Goal: Task Accomplishment & Management: Manage account settings

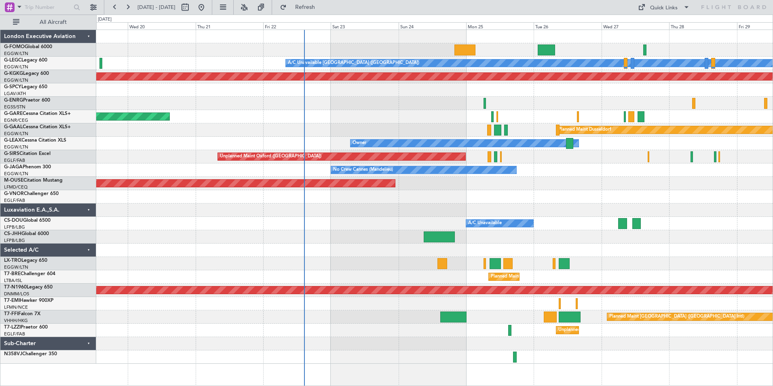
click at [436, 211] on div "A/C Unavailable [GEOGRAPHIC_DATA] ([GEOGRAPHIC_DATA]) AOG Maint [GEOGRAPHIC_DAT…" at bounding box center [434, 196] width 676 height 333
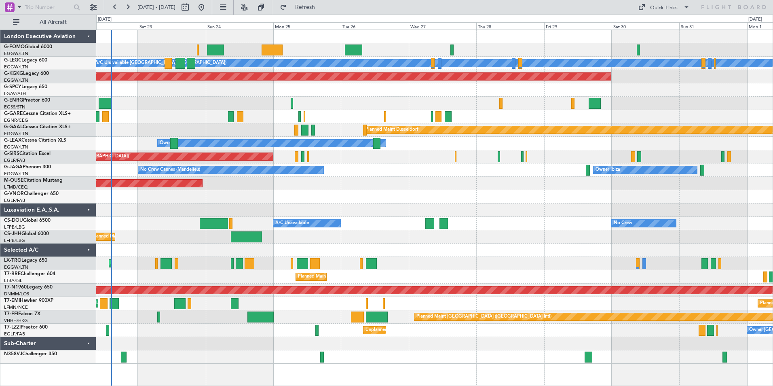
click at [422, 206] on div "A/C Unavailable [GEOGRAPHIC_DATA] ([GEOGRAPHIC_DATA]) Planned Maint [GEOGRAPHIC…" at bounding box center [434, 196] width 676 height 333
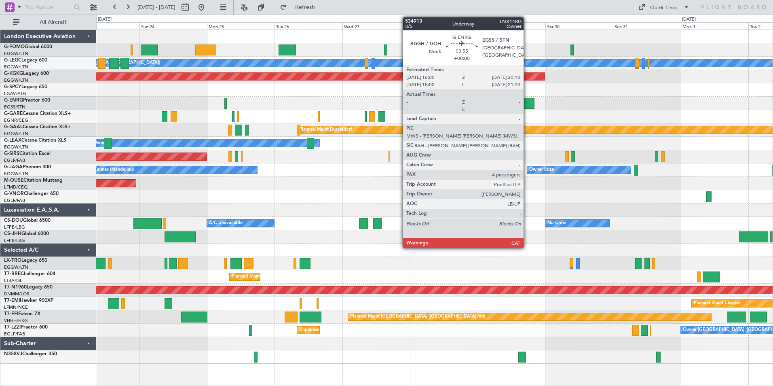
click at [527, 105] on div at bounding box center [528, 103] width 12 height 11
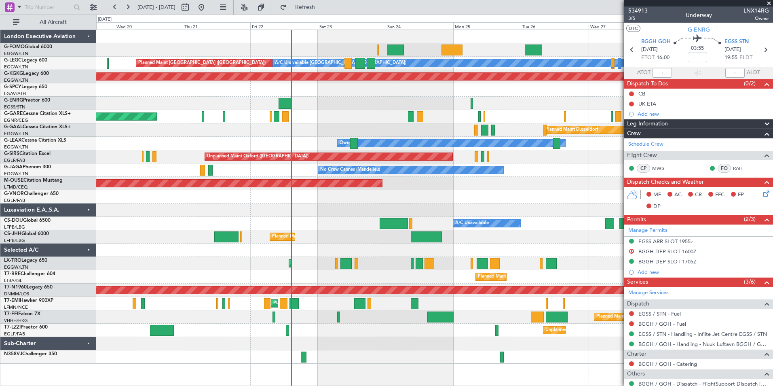
click at [674, 236] on fb-app "[DATE] - [DATE] Refresh Quick Links All Aircraft A/C Unavailable [GEOGRAPHIC_DA…" at bounding box center [386, 196] width 773 height 380
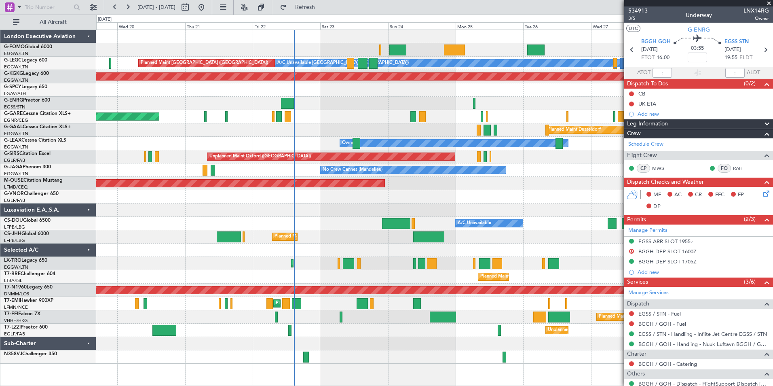
click at [225, 244] on div "A/C Unavailable [GEOGRAPHIC_DATA] ([GEOGRAPHIC_DATA]) Planned Maint [GEOGRAPHIC…" at bounding box center [434, 196] width 676 height 333
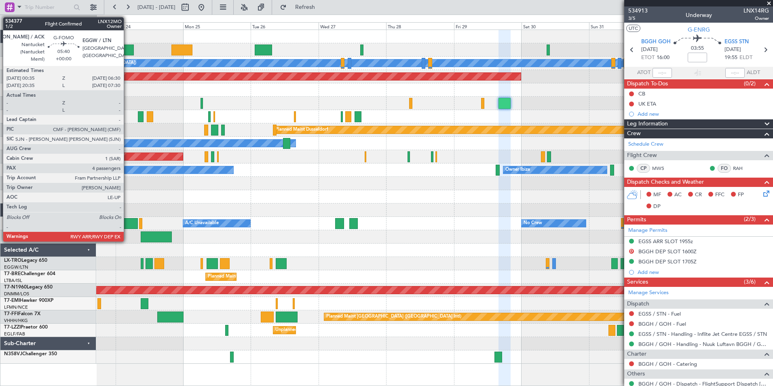
click at [127, 51] on div at bounding box center [125, 49] width 17 height 11
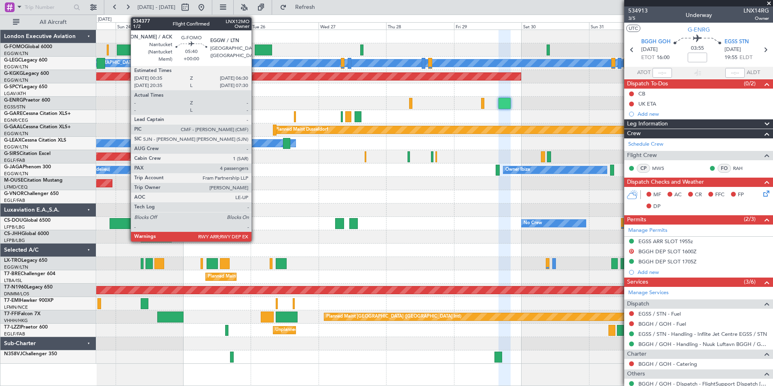
click at [127, 51] on div at bounding box center [125, 49] width 17 height 11
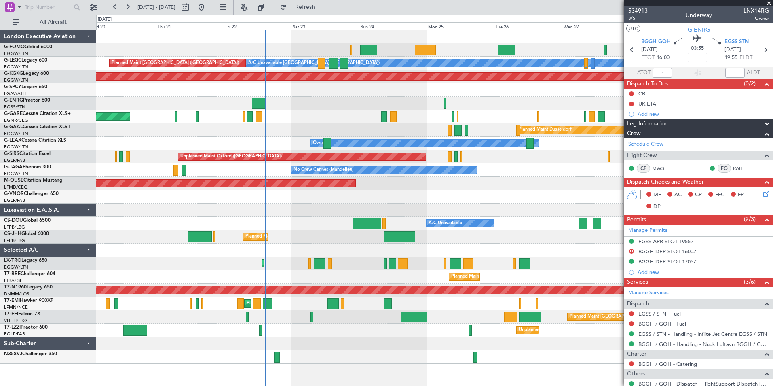
click at [517, 314] on div "A/C Unavailable [GEOGRAPHIC_DATA] ([GEOGRAPHIC_DATA]) Planned Maint [GEOGRAPHIC…" at bounding box center [434, 196] width 676 height 333
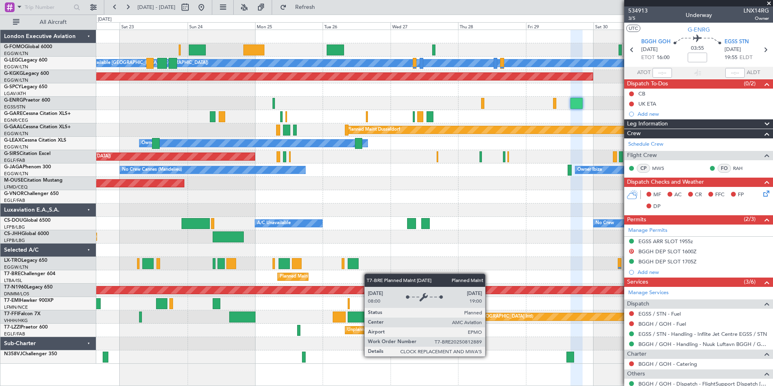
click at [306, 282] on div "A/C Unavailable [GEOGRAPHIC_DATA] ([GEOGRAPHIC_DATA]) Planned Maint [GEOGRAPHIC…" at bounding box center [434, 196] width 676 height 333
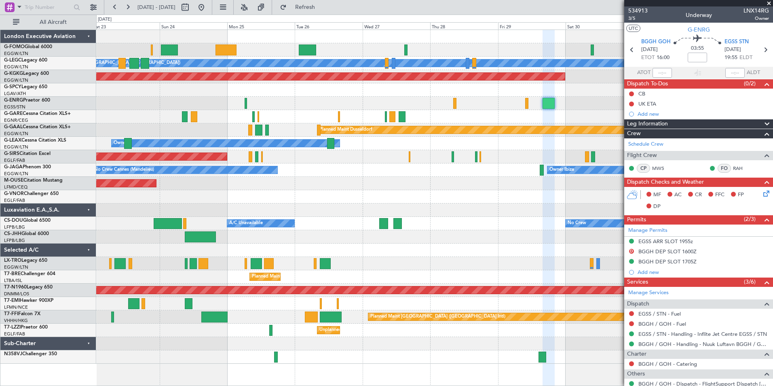
click at [767, 2] on span at bounding box center [769, 3] width 8 height 7
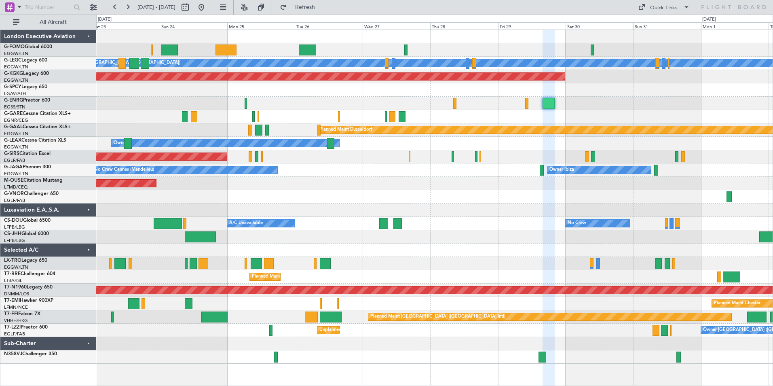
type input "0"
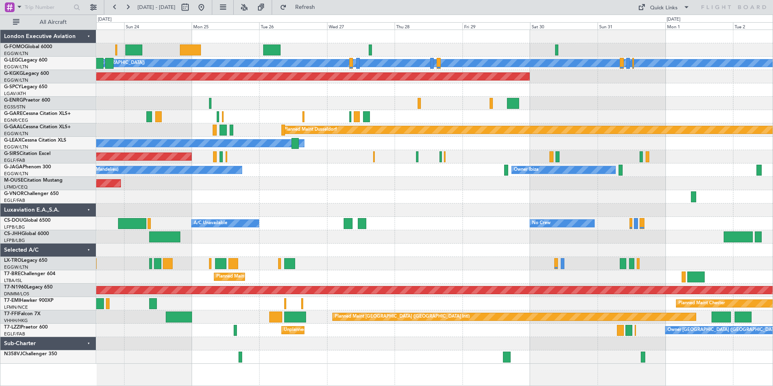
click at [297, 201] on div at bounding box center [434, 196] width 676 height 13
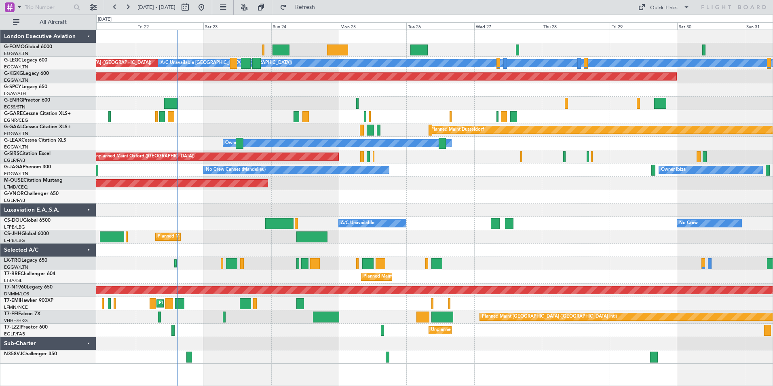
click at [450, 200] on div at bounding box center [434, 196] width 676 height 13
click at [439, 194] on div at bounding box center [434, 196] width 676 height 13
click at [318, 6] on span "Refresh" at bounding box center [305, 7] width 34 height 6
click at [310, 131] on div "A/C Unavailable [GEOGRAPHIC_DATA] ([GEOGRAPHIC_DATA]) Planned Maint [GEOGRAPHIC…" at bounding box center [434, 196] width 676 height 333
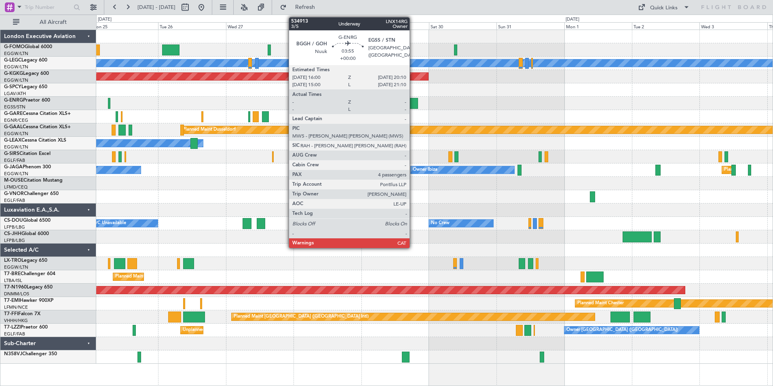
click at [413, 100] on div at bounding box center [412, 103] width 12 height 11
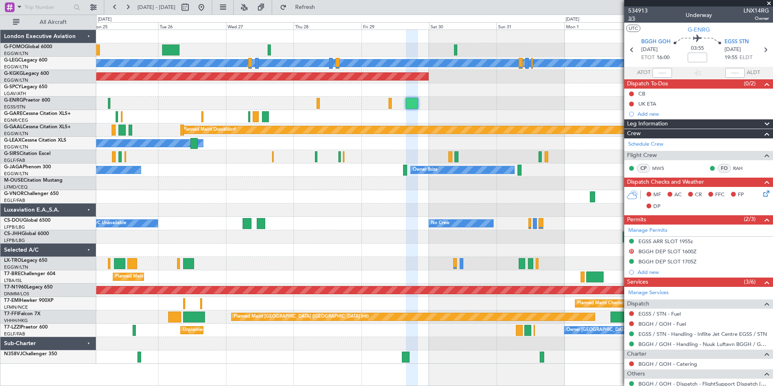
click at [631, 17] on span "3/5" at bounding box center [637, 18] width 19 height 7
click at [658, 146] on link "Schedule Crew" at bounding box center [645, 144] width 35 height 8
click at [322, 5] on span "Refresh" at bounding box center [305, 7] width 34 height 6
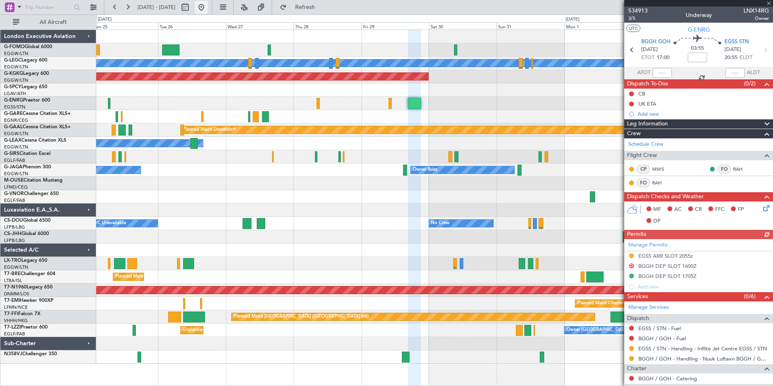
click at [208, 7] on button at bounding box center [201, 7] width 13 height 13
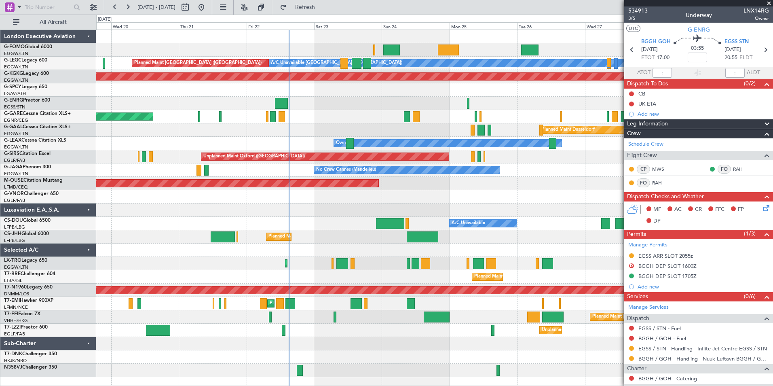
click at [305, 271] on div "A/C Unavailable [GEOGRAPHIC_DATA] ([GEOGRAPHIC_DATA]) Planned Maint [GEOGRAPHIC…" at bounding box center [434, 203] width 676 height 347
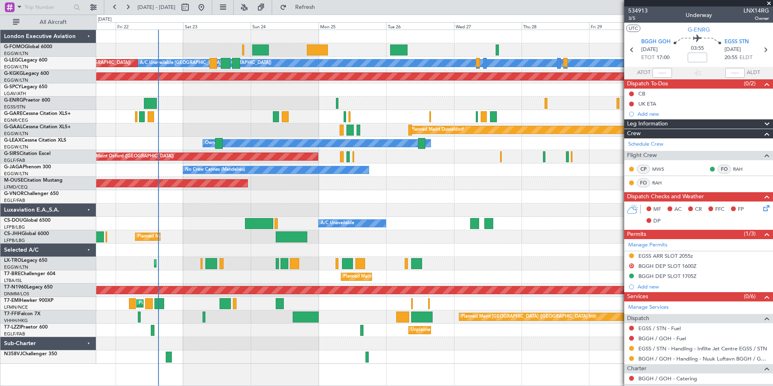
click at [333, 270] on div "A/C Unavailable [GEOGRAPHIC_DATA] ([GEOGRAPHIC_DATA]) Planned Maint [GEOGRAPHIC…" at bounding box center [434, 196] width 676 height 333
click at [401, 331] on div "Unplanned Maint [GEOGRAPHIC_DATA] ([GEOGRAPHIC_DATA]) Owner London ([GEOGRAPHIC…" at bounding box center [434, 329] width 676 height 13
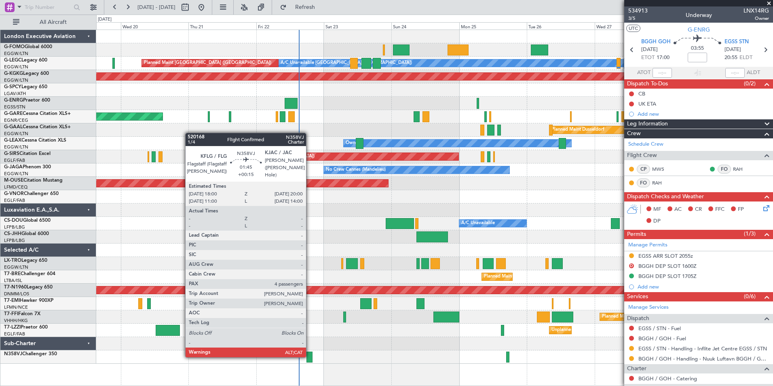
click at [310, 356] on div at bounding box center [309, 356] width 6 height 11
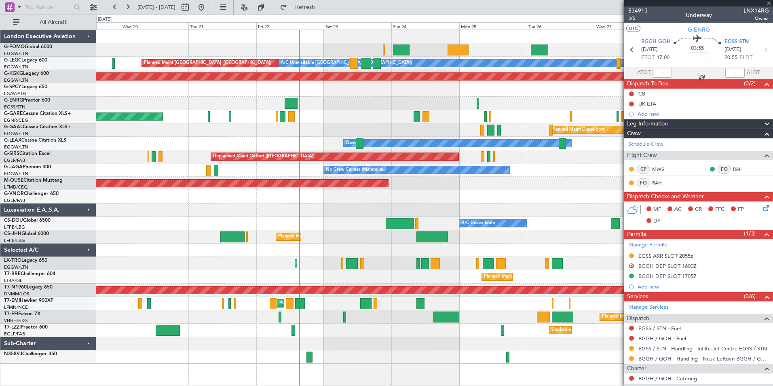
type input "+00:15"
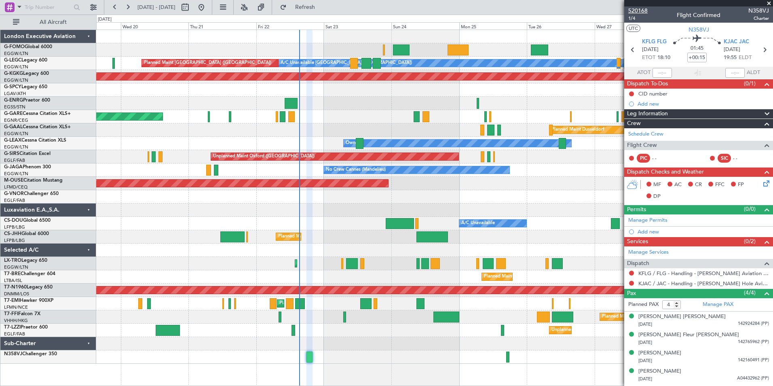
click at [640, 8] on span "520168" at bounding box center [637, 10] width 19 height 8
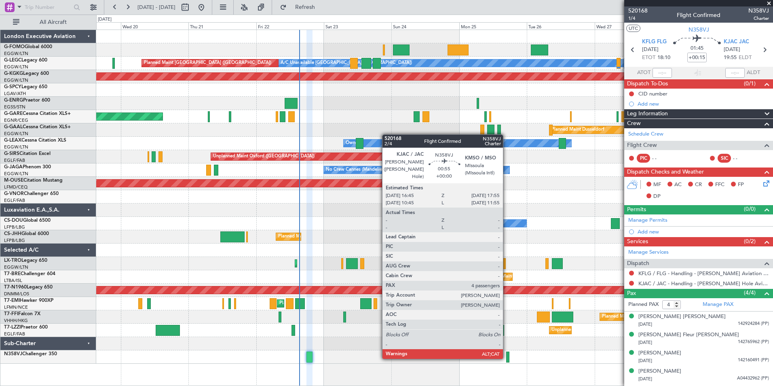
click at [506, 357] on div at bounding box center [508, 356] width 4 height 11
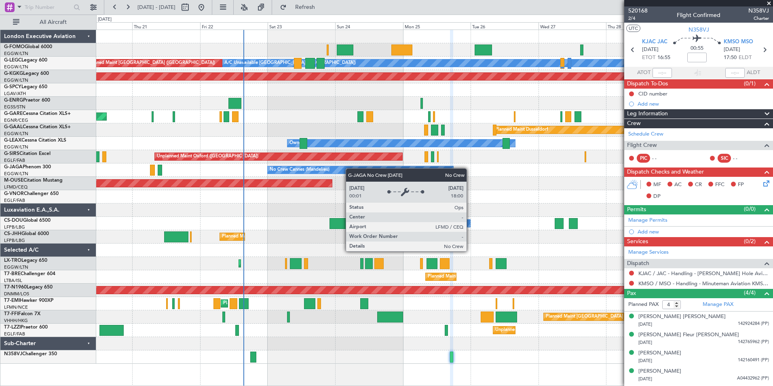
click at [340, 174] on div "A/C Unavailable [GEOGRAPHIC_DATA] ([GEOGRAPHIC_DATA]) Planned Maint [GEOGRAPHIC…" at bounding box center [434, 196] width 676 height 333
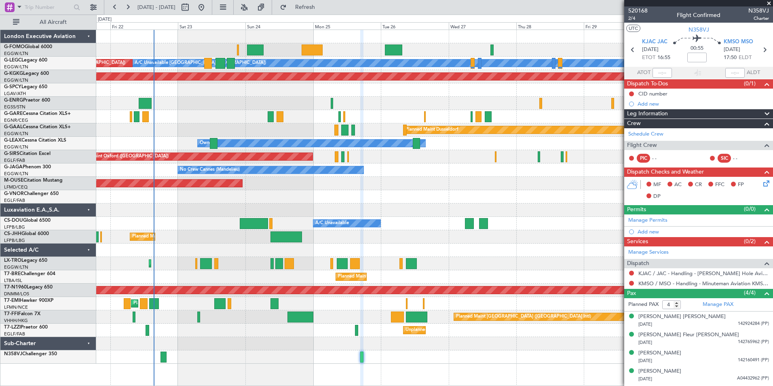
click at [419, 137] on div "A/C Unavailable [GEOGRAPHIC_DATA] ([GEOGRAPHIC_DATA]) Planned Maint [GEOGRAPHIC…" at bounding box center [434, 196] width 676 height 333
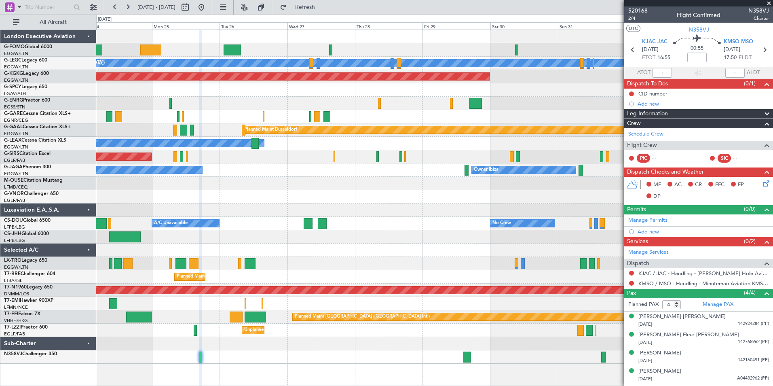
click at [436, 149] on div "A/C Unavailable [GEOGRAPHIC_DATA] ([GEOGRAPHIC_DATA]) Planned Maint [GEOGRAPHIC…" at bounding box center [434, 196] width 676 height 333
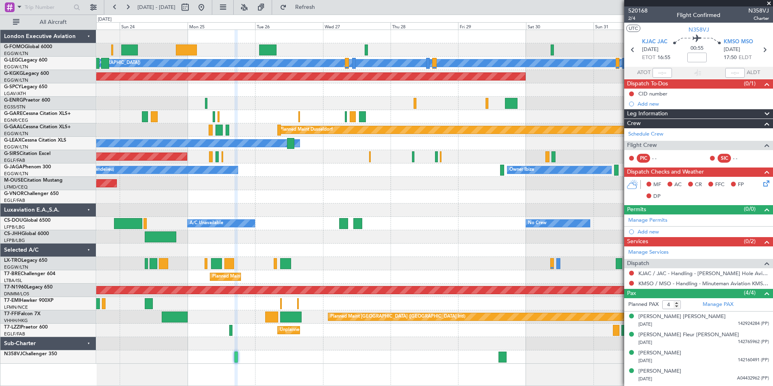
click at [407, 179] on div "A/C Unavailable [GEOGRAPHIC_DATA] ([GEOGRAPHIC_DATA]) Planned Maint [GEOGRAPHIC…" at bounding box center [434, 196] width 676 height 333
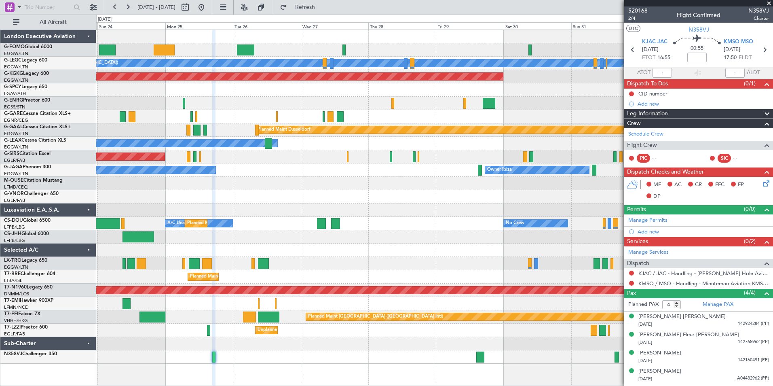
click at [484, 219] on div "A/C Unavailable [GEOGRAPHIC_DATA] ([GEOGRAPHIC_DATA]) Planned Maint [GEOGRAPHIC…" at bounding box center [434, 196] width 676 height 333
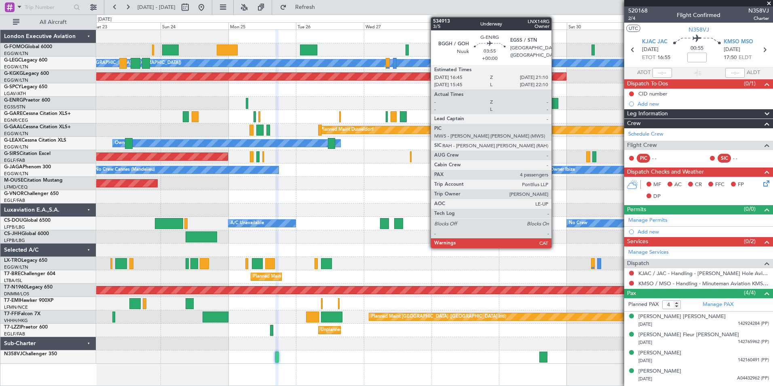
click at [555, 102] on div at bounding box center [552, 103] width 13 height 11
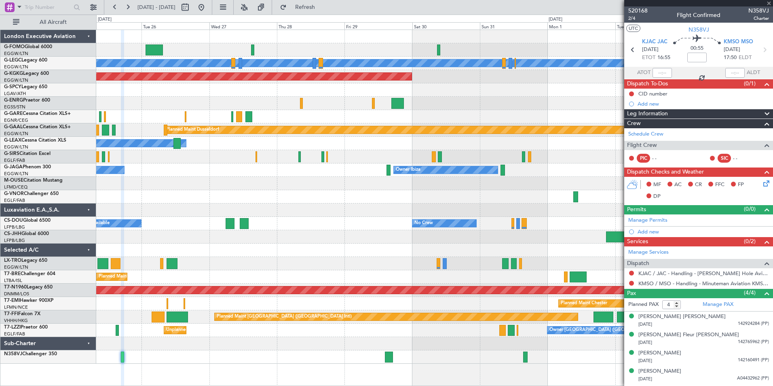
click at [412, 150] on div "A/C Unavailable [GEOGRAPHIC_DATA] ([GEOGRAPHIC_DATA]) AOG Maint [GEOGRAPHIC_DAT…" at bounding box center [434, 196] width 676 height 333
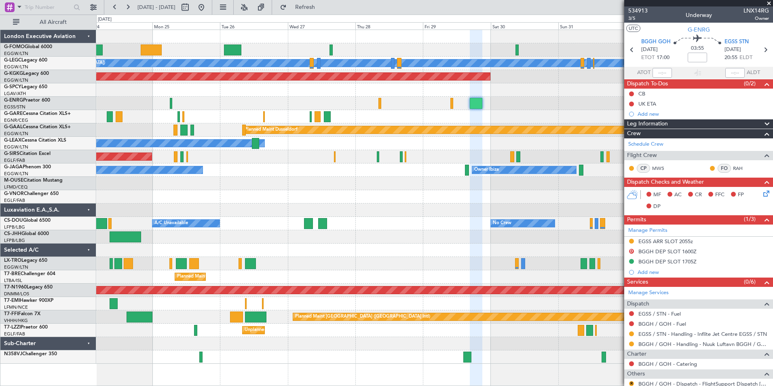
click at [402, 162] on div "A/C Unavailable [GEOGRAPHIC_DATA] ([GEOGRAPHIC_DATA]) Planned Maint [GEOGRAPHIC…" at bounding box center [434, 196] width 676 height 333
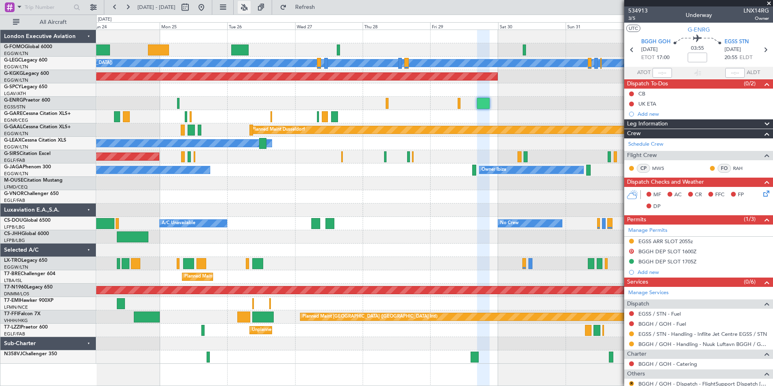
click at [251, 7] on button at bounding box center [244, 7] width 13 height 13
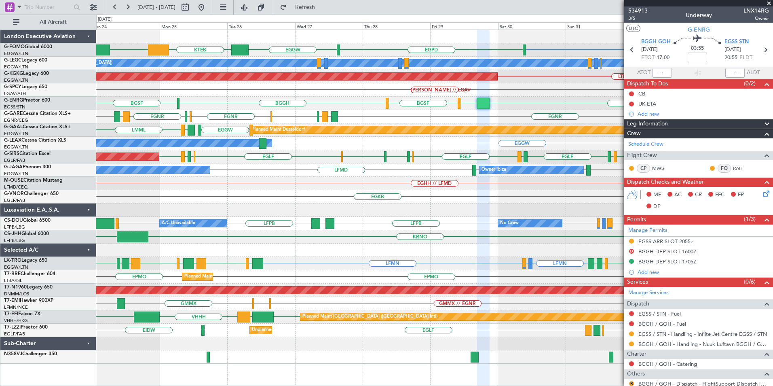
click at [311, 260] on div "EGGW EGPD EGGW KTEB EGGW A/C Unavailable [GEOGRAPHIC_DATA] ([GEOGRAPHIC_DATA]) …" at bounding box center [434, 196] width 676 height 333
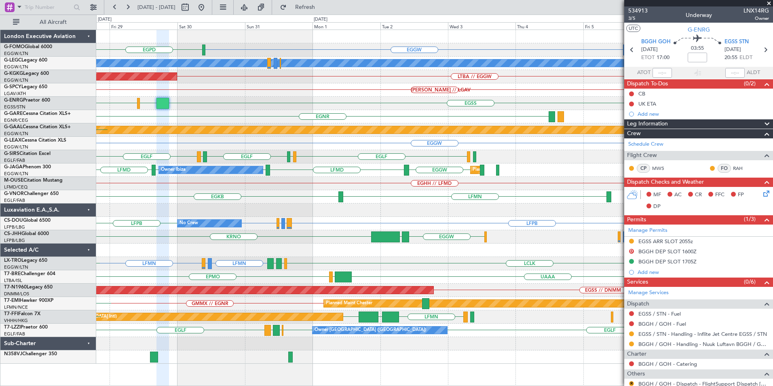
click at [335, 177] on div "EGGW EGPD EGGW A/C Unavailable [GEOGRAPHIC_DATA] ([GEOGRAPHIC_DATA]) AOG Maint …" at bounding box center [434, 196] width 676 height 333
click at [573, 195] on div "EGGW EGPD EGGW A/C Unavailable [GEOGRAPHIC_DATA] ([GEOGRAPHIC_DATA]) AOG Maint …" at bounding box center [434, 196] width 676 height 333
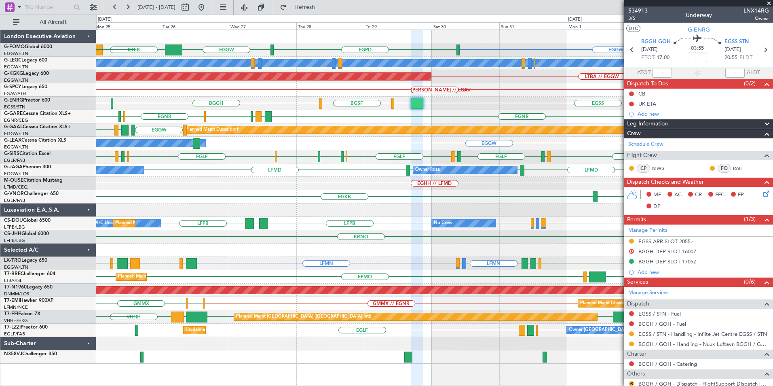
click at [553, 143] on div "EGGW EGPD EGGW KTEB EGGW A/C Unavailable [GEOGRAPHIC_DATA] ([GEOGRAPHIC_DATA]) …" at bounding box center [434, 196] width 676 height 333
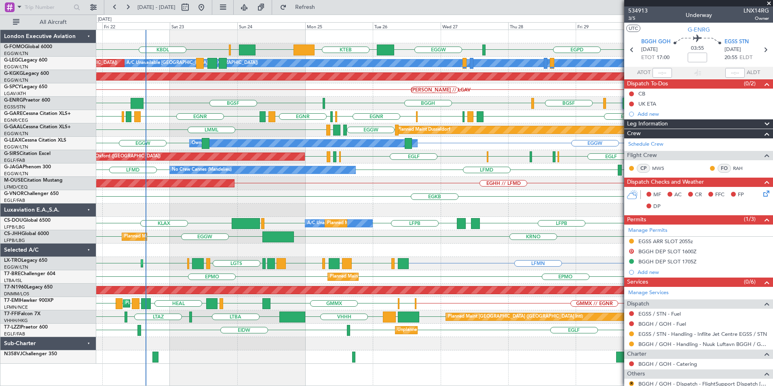
click at [320, 142] on div "EGGW EGPD EGGW KTEB EGGW [PERSON_NAME] KBDL A/C Unavailable [GEOGRAPHIC_DATA] (…" at bounding box center [434, 196] width 676 height 333
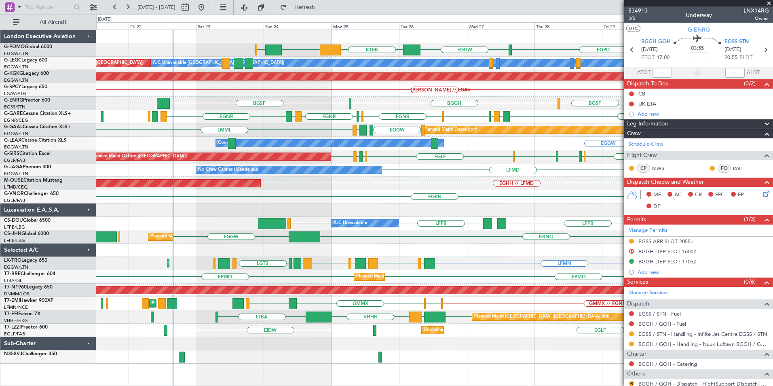
click at [469, 194] on div "EGGW EGPD EGGW KTEB EGGW [PERSON_NAME] A/C Unavailable [GEOGRAPHIC_DATA] ([GEOG…" at bounding box center [434, 196] width 676 height 333
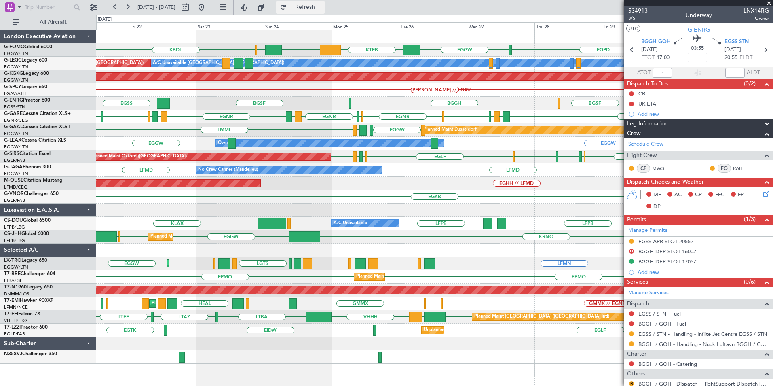
click at [322, 8] on span "Refresh" at bounding box center [305, 7] width 34 height 6
click at [769, 3] on span at bounding box center [769, 3] width 8 height 7
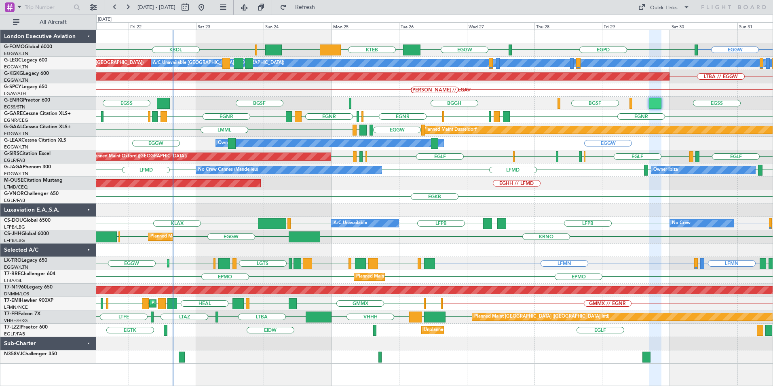
type input "0"
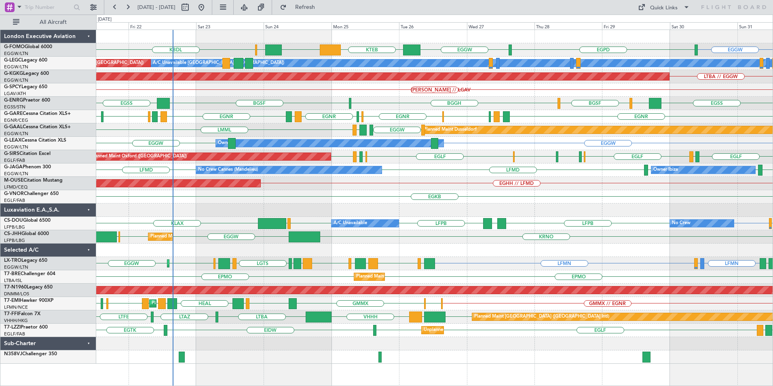
click at [453, 223] on div "EGGW KBDL EGPD EGGW KTEB EGGW [PERSON_NAME] A/C Unavailable [GEOGRAPHIC_DATA] (…" at bounding box center [434, 196] width 676 height 333
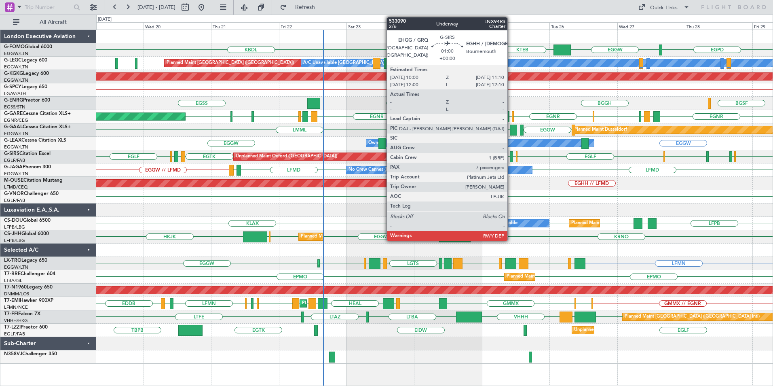
click at [511, 156] on div at bounding box center [512, 156] width 4 height 11
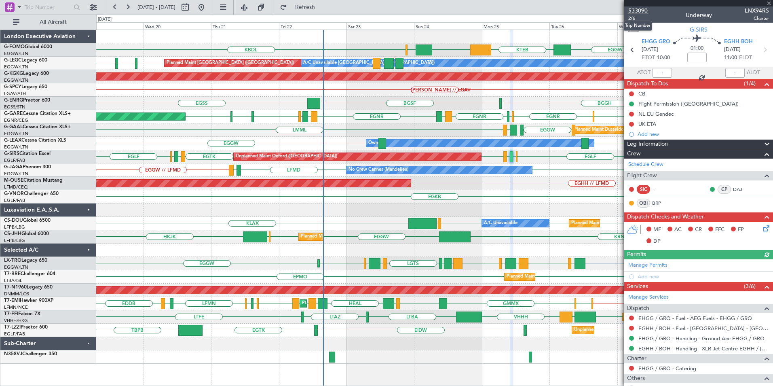
click at [641, 11] on span "533090" at bounding box center [637, 10] width 19 height 8
drag, startPoint x: 307, startPoint y: 5, endPoint x: 311, endPoint y: 6, distance: 4.6
click at [308, 6] on button "Refresh" at bounding box center [300, 7] width 49 height 13
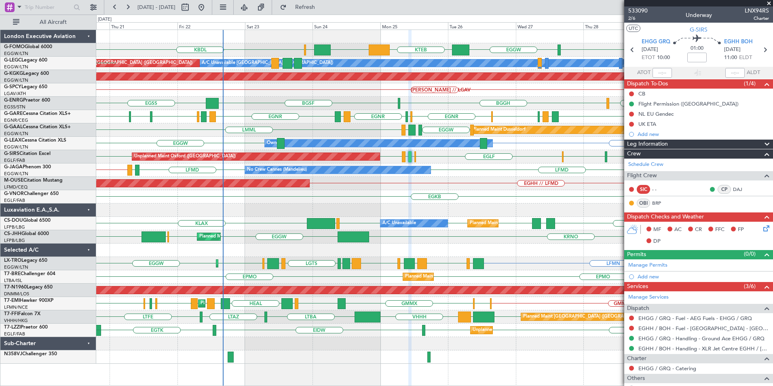
click at [280, 187] on div "EGPD KBDL EGGW KTEB EGGW KACK A/C Unavailable London (Luton) Planned Maint Lond…" at bounding box center [434, 196] width 676 height 333
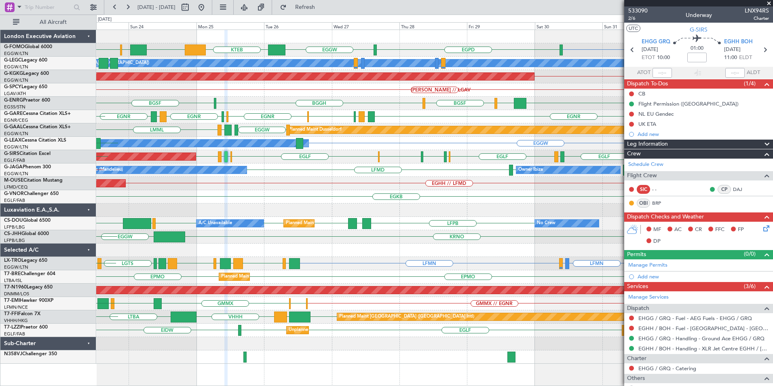
click at [329, 217] on div "EGGW EGPD EGGW KTEB EGGW KACK KBDL A/C Unavailable London (Luton) Planned Maint…" at bounding box center [434, 196] width 676 height 333
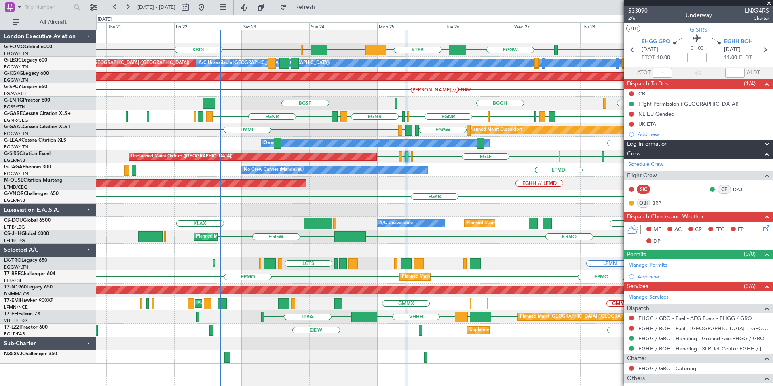
click at [485, 186] on div "Planned Maint Bournemouth EGHH // LFMD" at bounding box center [434, 183] width 676 height 13
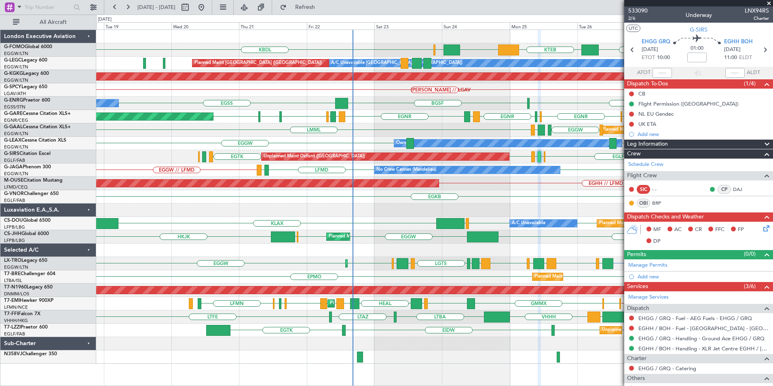
click at [304, 175] on div "No Crew Cannes (Mandelieu) LFMD LFMD EDDF EGGW // LFMD LEIB Owner Ibiza Owner" at bounding box center [434, 169] width 676 height 13
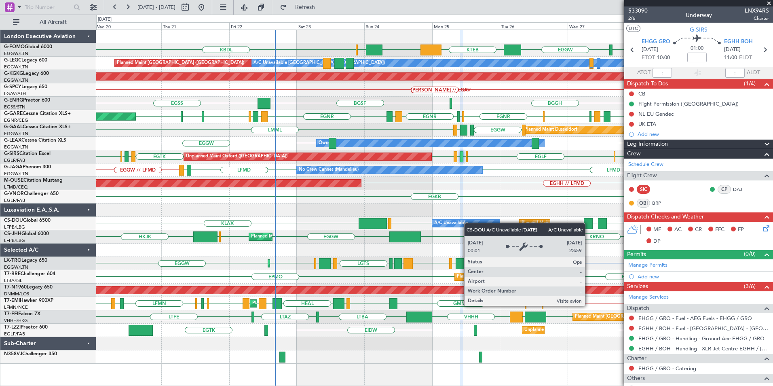
click at [460, 225] on div "EGPD EGGW KTEB EGGW KACK KBDL A/C Unavailable London (Luton) Planned Maint Lond…" at bounding box center [434, 196] width 676 height 333
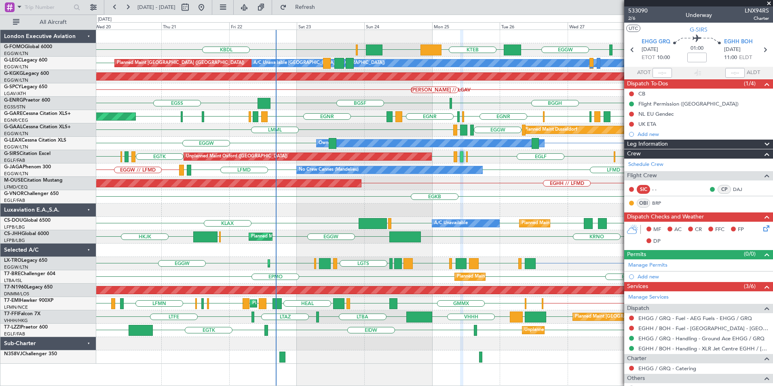
click at [344, 264] on div "EGPD EGGW KTEB EGGW KACK KBDL EGGW A/C Unavailable London (Luton) Planned Maint…" at bounding box center [434, 196] width 676 height 333
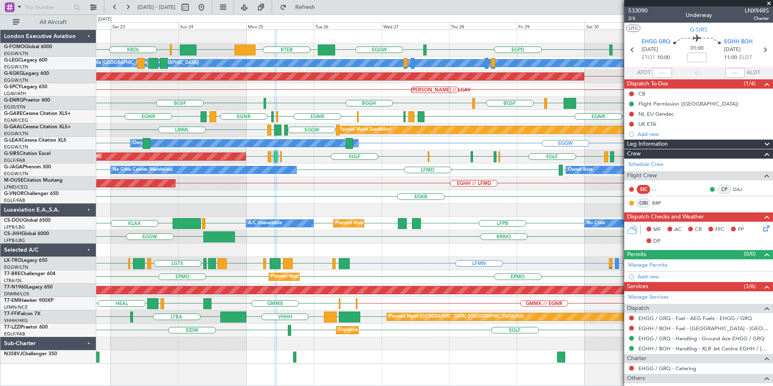
click at [428, 116] on div "EGNR LIMJ EGNH EGWU EGNR EGWU EGNR LIMJ EGNR Unplanned Maint Chester" at bounding box center [434, 116] width 676 height 13
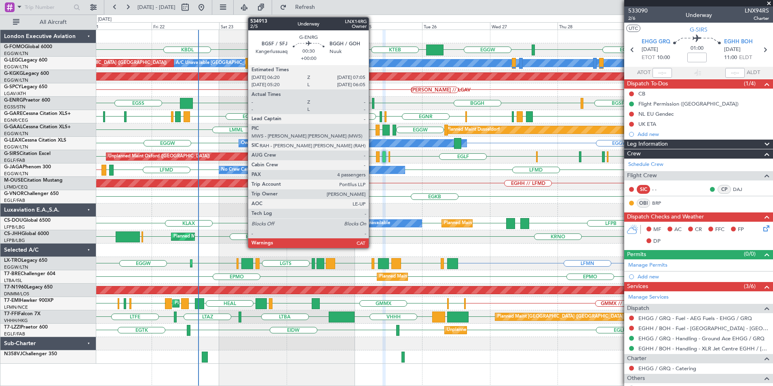
click at [372, 103] on div at bounding box center [373, 103] width 2 height 11
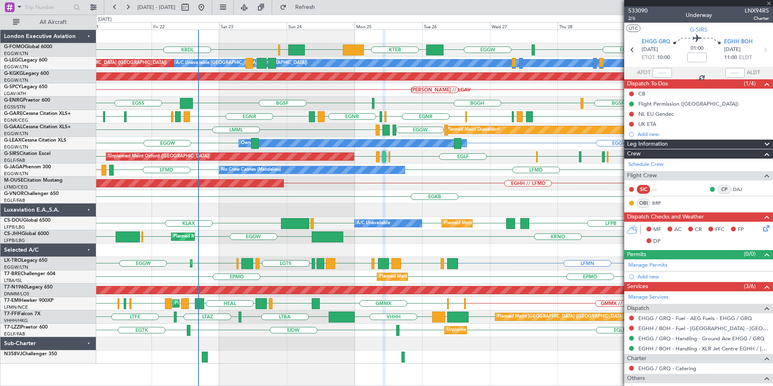
type input "4"
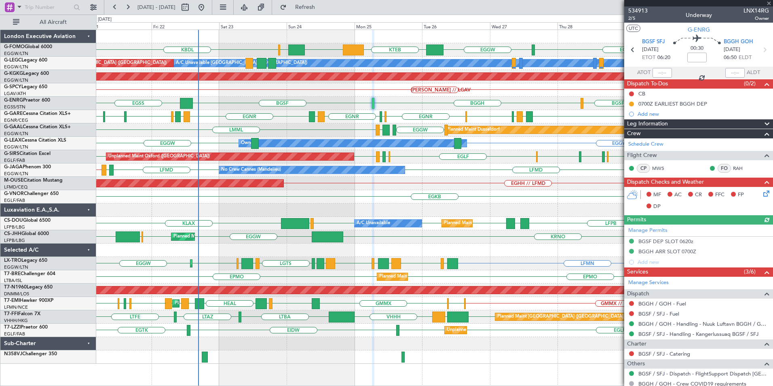
scroll to position [108, 0]
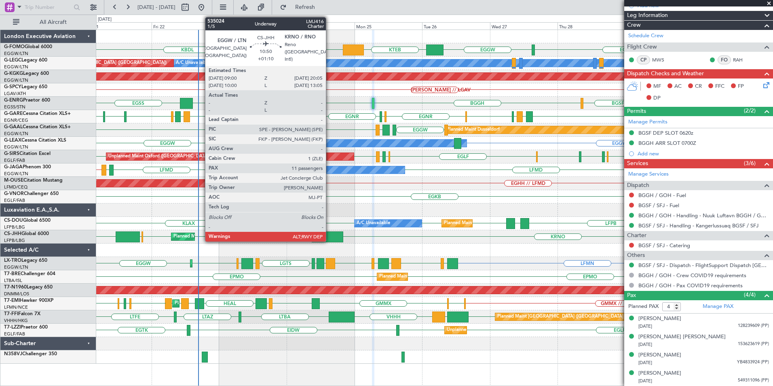
click at [330, 236] on div at bounding box center [328, 236] width 32 height 11
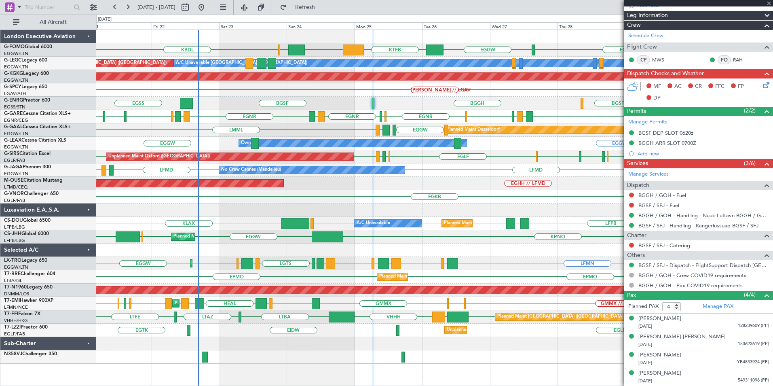
type input "+01:10"
type input "11"
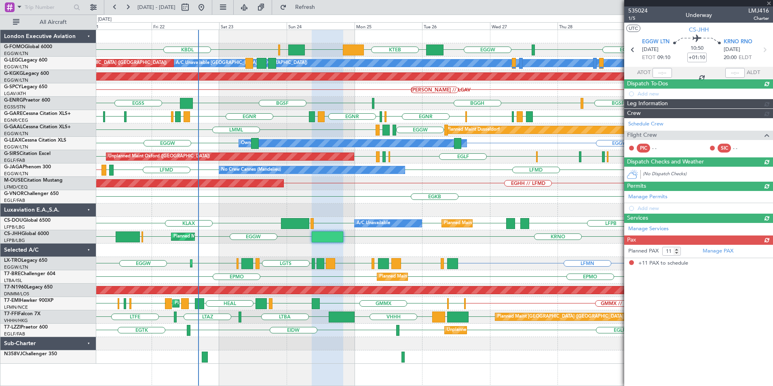
scroll to position [0, 0]
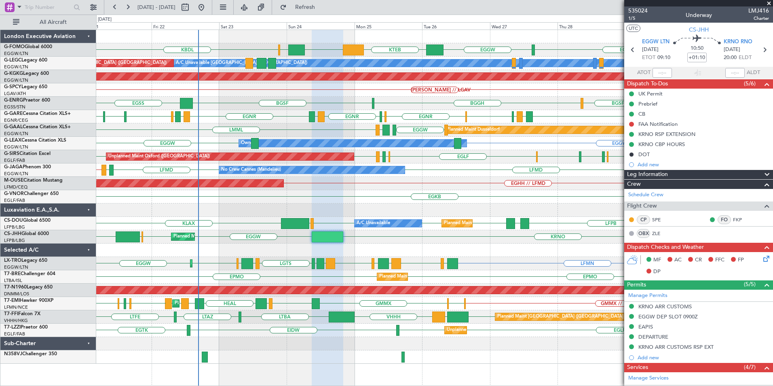
click at [762, 259] on icon at bounding box center [765, 257] width 6 height 6
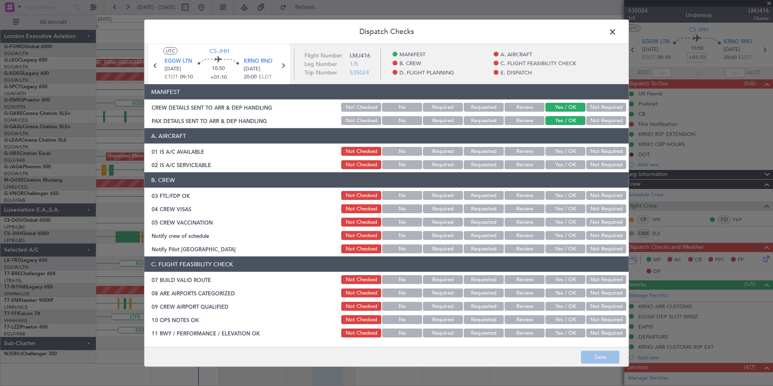
click at [562, 234] on button "Yes / OK" at bounding box center [565, 235] width 40 height 9
click at [605, 360] on button "Save" at bounding box center [600, 356] width 38 height 13
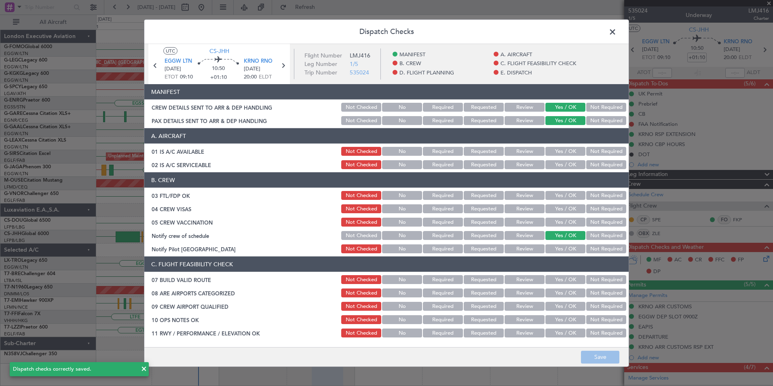
click at [616, 32] on span at bounding box center [616, 34] width 0 height 16
